Goal: Task Accomplishment & Management: Manage account settings

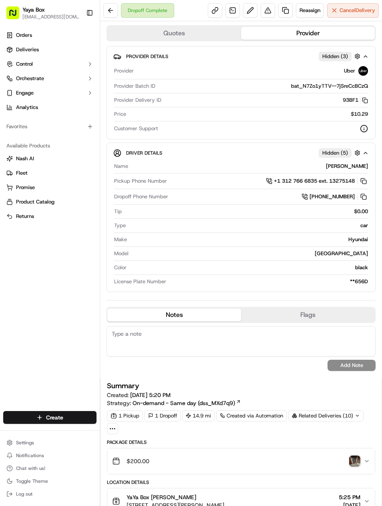
click at [281, 12] on link at bounding box center [285, 10] width 14 height 14
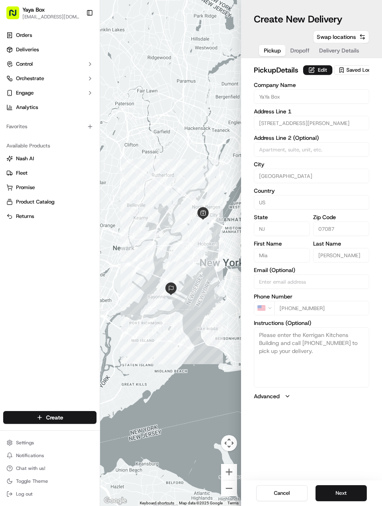
click at [338, 485] on button "Next" at bounding box center [341, 493] width 51 height 16
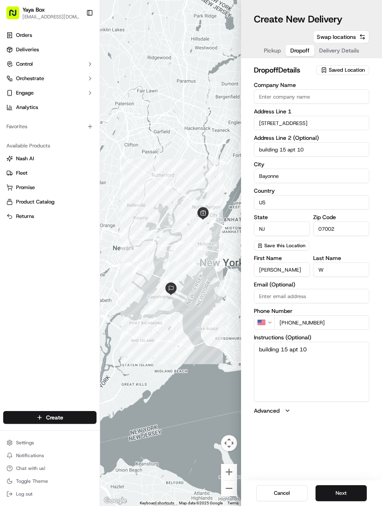
click at [346, 497] on button "Next" at bounding box center [341, 493] width 51 height 16
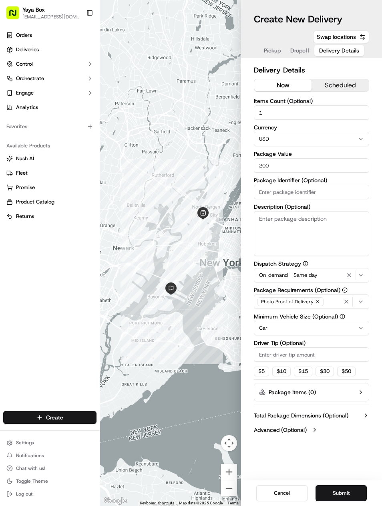
click at [361, 331] on html "Yaya Box yayaliciousjc@gmail.com Toggle Sidebar Orders Deliveries Control Orche…" at bounding box center [191, 253] width 382 height 506
click at [341, 276] on div "On-demand - Same day" at bounding box center [311, 275] width 111 height 10
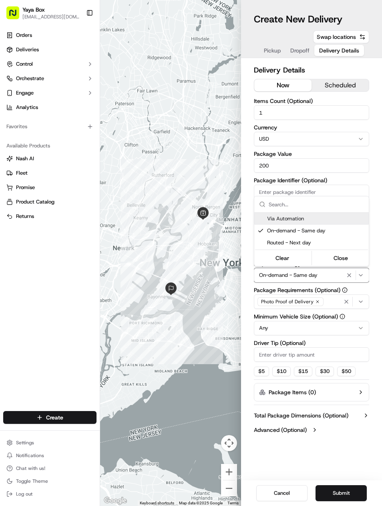
click at [346, 276] on icon "button" at bounding box center [349, 275] width 10 height 6
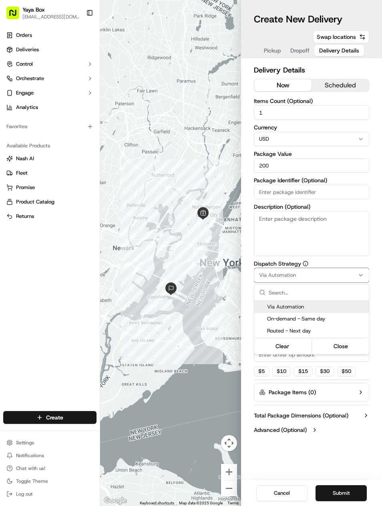
click at [313, 485] on html "Yaya Box yayaliciousjc@gmail.com Toggle Sidebar Orders Deliveries Control Orche…" at bounding box center [191, 253] width 382 height 506
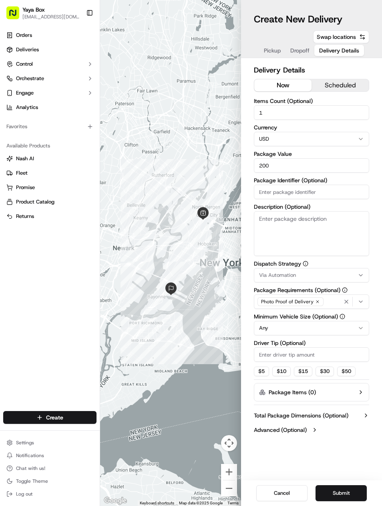
click at [346, 492] on button "Submit" at bounding box center [341, 493] width 51 height 16
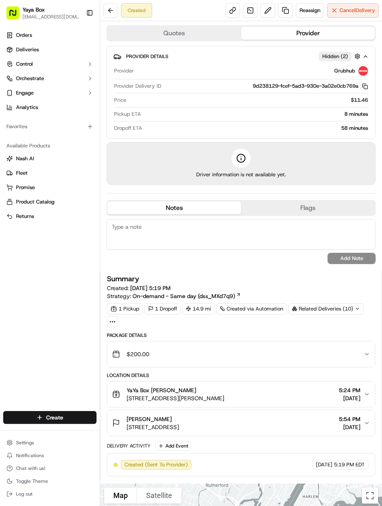
click at [31, 54] on link "Deliveries" at bounding box center [49, 49] width 93 height 13
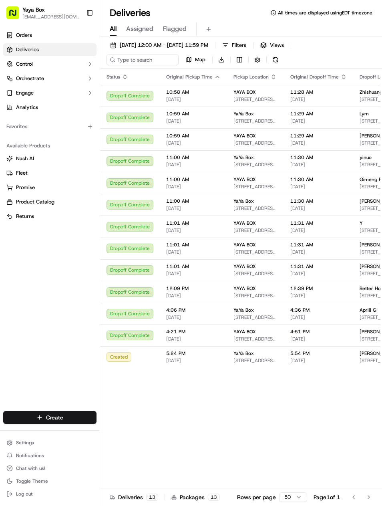
click at [131, 49] on button "[DATE] 12:00 AM - [DATE] 11:59 PM" at bounding box center [159, 45] width 105 height 11
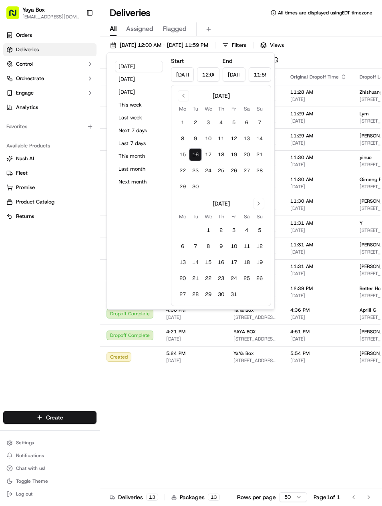
click at [119, 81] on button "Yesterday" at bounding box center [139, 79] width 48 height 11
type input "Sep 15, 2025"
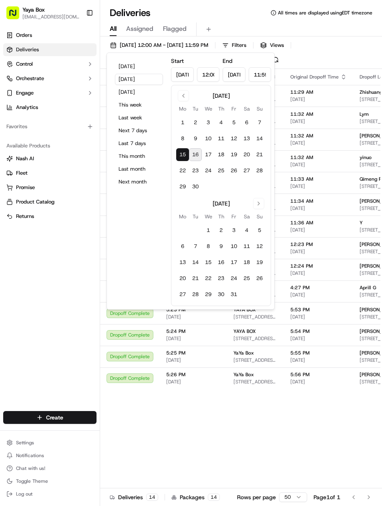
click at [180, 415] on div "Status Original Pickup Time Pickup Location Original Dropoff Time Dropoff Locat…" at bounding box center [309, 286] width 418 height 434
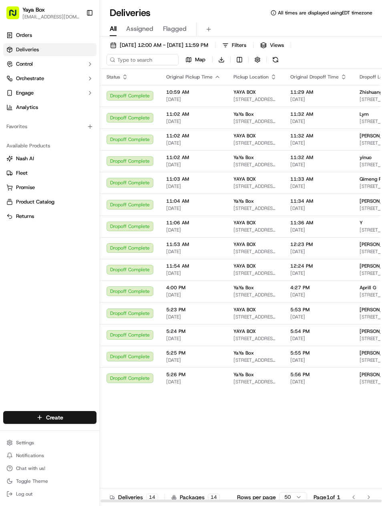
click at [218, 381] on span "09/15/2025" at bounding box center [193, 382] width 54 height 6
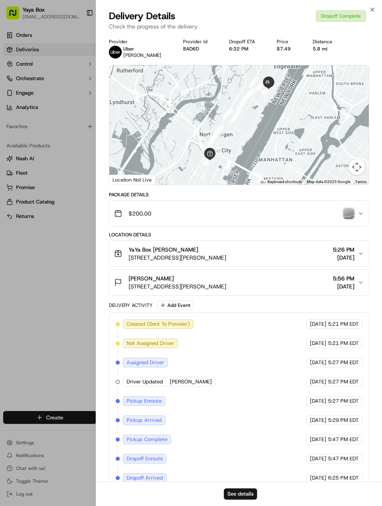
click at [246, 491] on button "See details" at bounding box center [240, 493] width 33 height 11
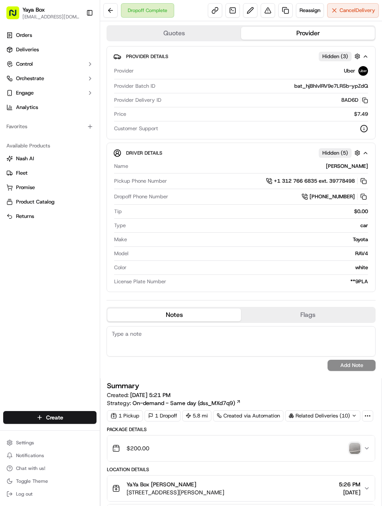
click at [272, 6] on button at bounding box center [268, 10] width 14 height 14
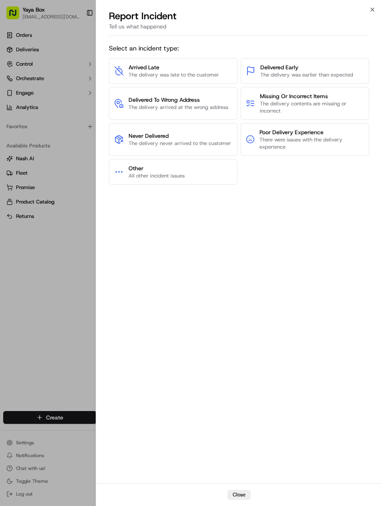
click at [58, 280] on div at bounding box center [191, 253] width 382 height 506
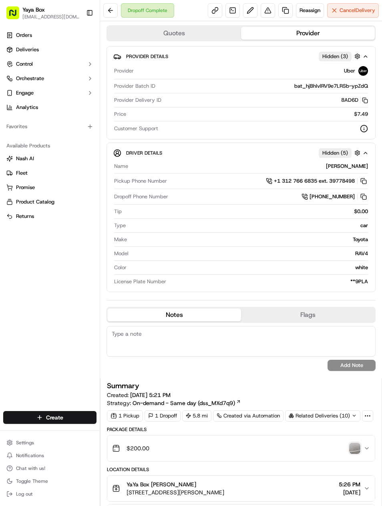
click at [278, 10] on link at bounding box center [285, 10] width 14 height 14
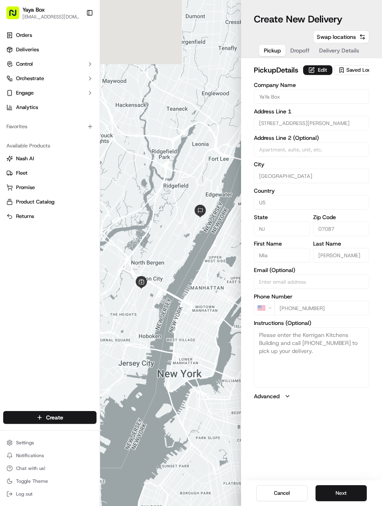
click at [357, 494] on button "Next" at bounding box center [341, 493] width 51 height 16
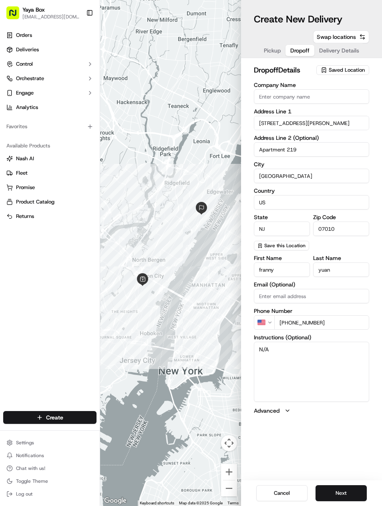
click at [356, 491] on button "Next" at bounding box center [341, 493] width 51 height 16
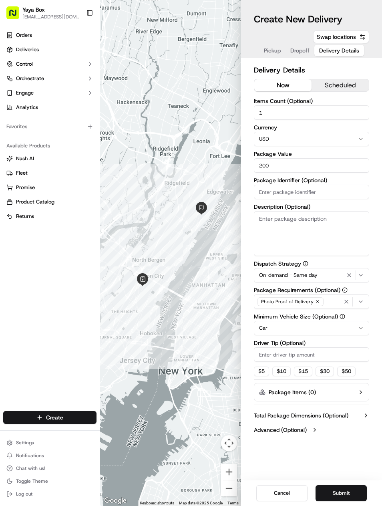
click at [343, 301] on icon "button" at bounding box center [346, 301] width 6 height 6
click at [355, 296] on button "Select requirements" at bounding box center [311, 301] width 115 height 14
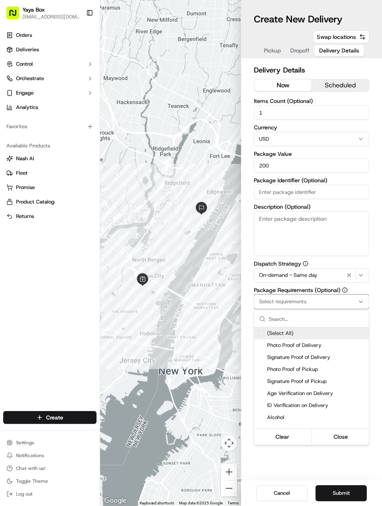
click at [341, 339] on div "(Select All)" at bounding box center [311, 333] width 115 height 12
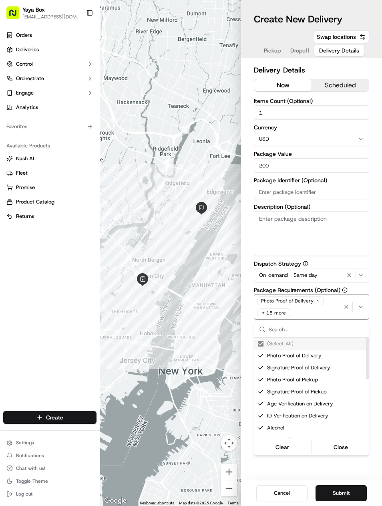
click at [341, 338] on div "(Select All)" at bounding box center [311, 344] width 115 height 12
click at [364, 305] on icon "button" at bounding box center [361, 307] width 6 height 6
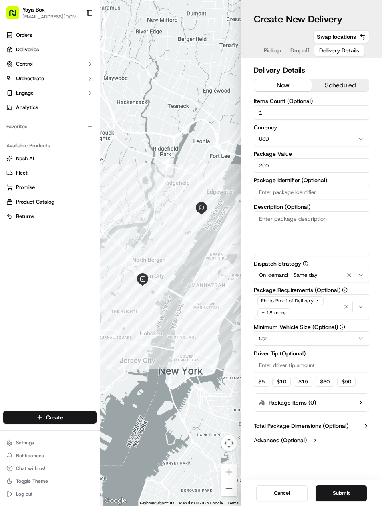
click at [345, 309] on icon "button" at bounding box center [346, 307] width 6 height 6
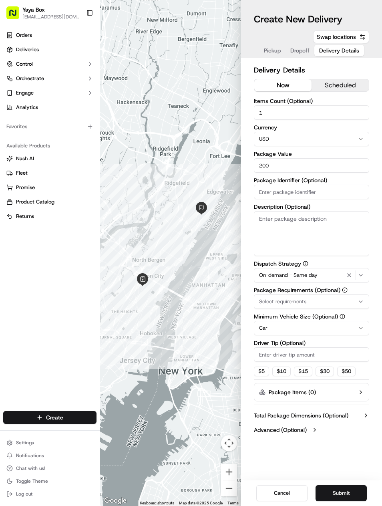
click at [369, 299] on button "Select requirements" at bounding box center [311, 301] width 115 height 14
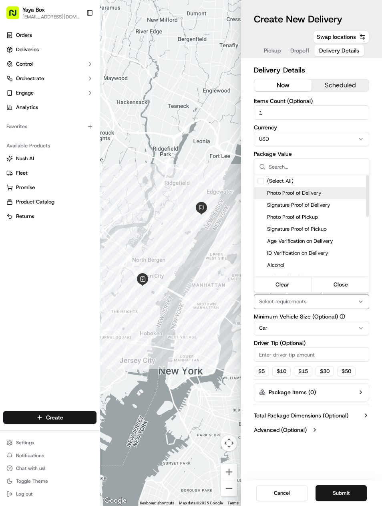
click at [339, 194] on span "Photo Proof of Delivery" at bounding box center [316, 192] width 99 height 7
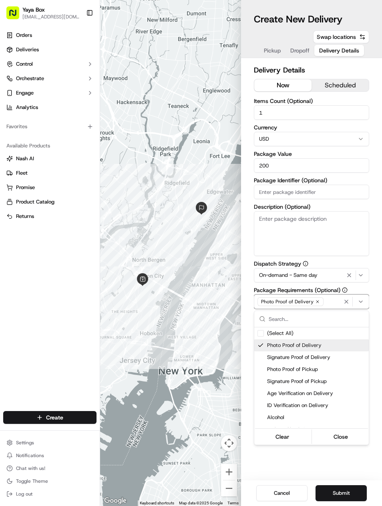
click at [343, 441] on button "Close" at bounding box center [341, 436] width 55 height 11
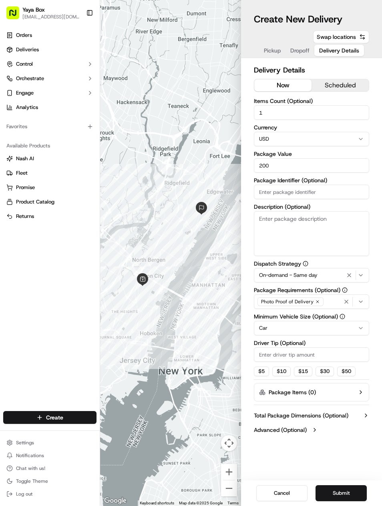
click at [353, 274] on icon "button" at bounding box center [349, 275] width 10 height 6
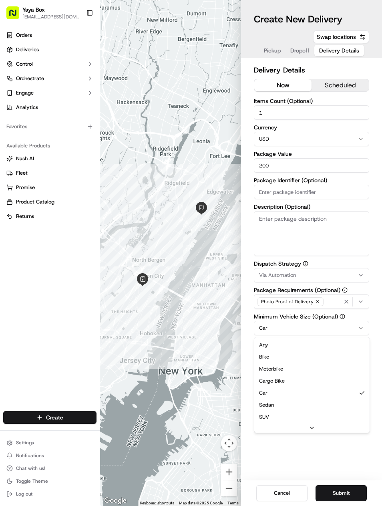
click at [344, 332] on html "Yaya Box yayaliciousjc@gmail.com Toggle Sidebar Orders Deliveries Control Orche…" at bounding box center [191, 253] width 382 height 506
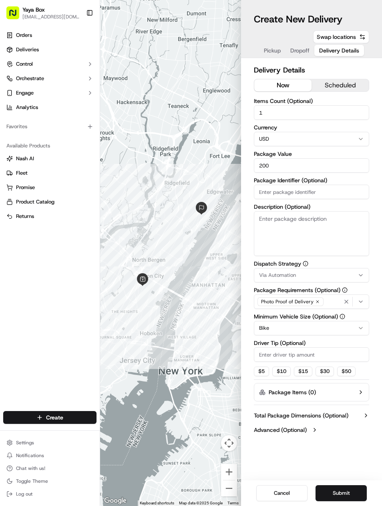
click at [329, 334] on button "Bike" at bounding box center [311, 328] width 115 height 14
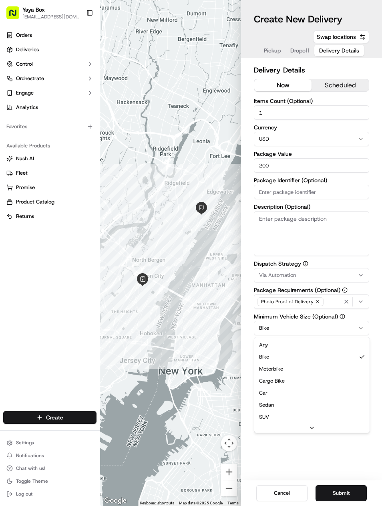
click at [338, 329] on html "Yaya Box yayaliciousjc@gmail.com Toggle Sidebar Orders Deliveries Control Orche…" at bounding box center [191, 253] width 382 height 506
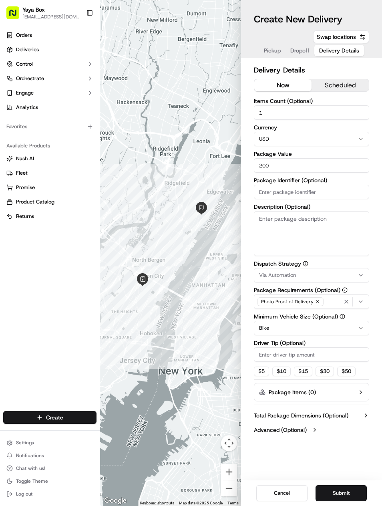
click at [339, 329] on html "Yaya Box yayaliciousjc@gmail.com Toggle Sidebar Orders Deliveries Control Orche…" at bounding box center [191, 253] width 382 height 506
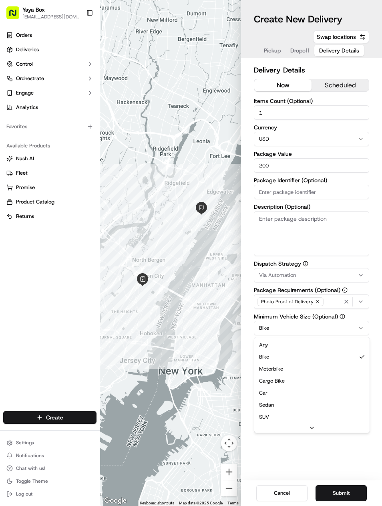
click at [339, 328] on button "Bike" at bounding box center [311, 328] width 115 height 14
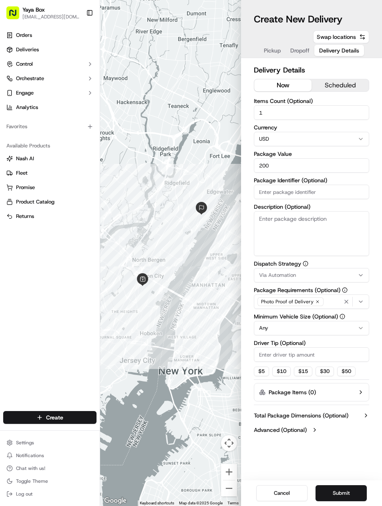
click at [350, 492] on button "Submit" at bounding box center [341, 493] width 51 height 16
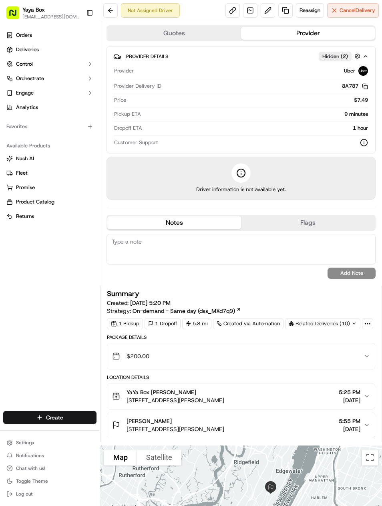
click at [22, 50] on span "Deliveries" at bounding box center [27, 49] width 23 height 7
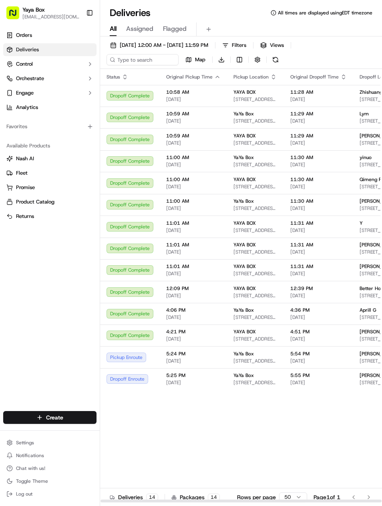
click at [177, 364] on span "[DATE]" at bounding box center [193, 361] width 54 height 6
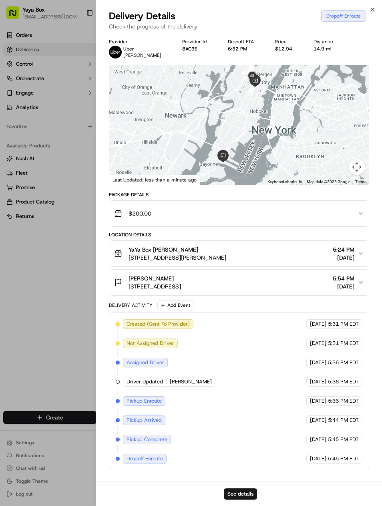
click at [48, 384] on div at bounding box center [191, 253] width 382 height 506
